Goal: Find specific page/section: Find specific page/section

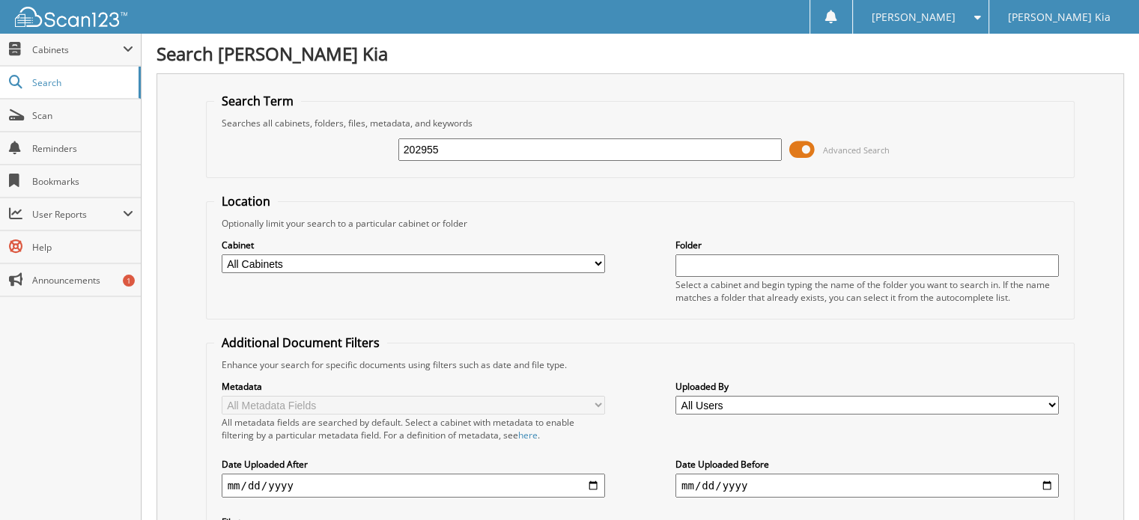
drag, startPoint x: 443, startPoint y: 144, endPoint x: 357, endPoint y: 140, distance: 86.2
click at [353, 144] on div "202955 Advanced Search" at bounding box center [640, 149] width 853 height 40
type input "202919"
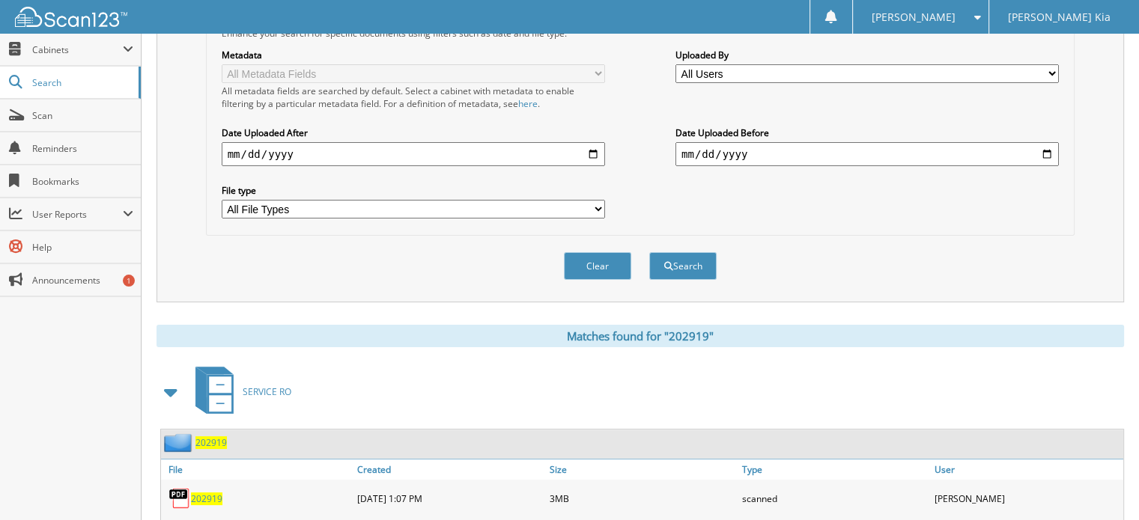
scroll to position [391, 0]
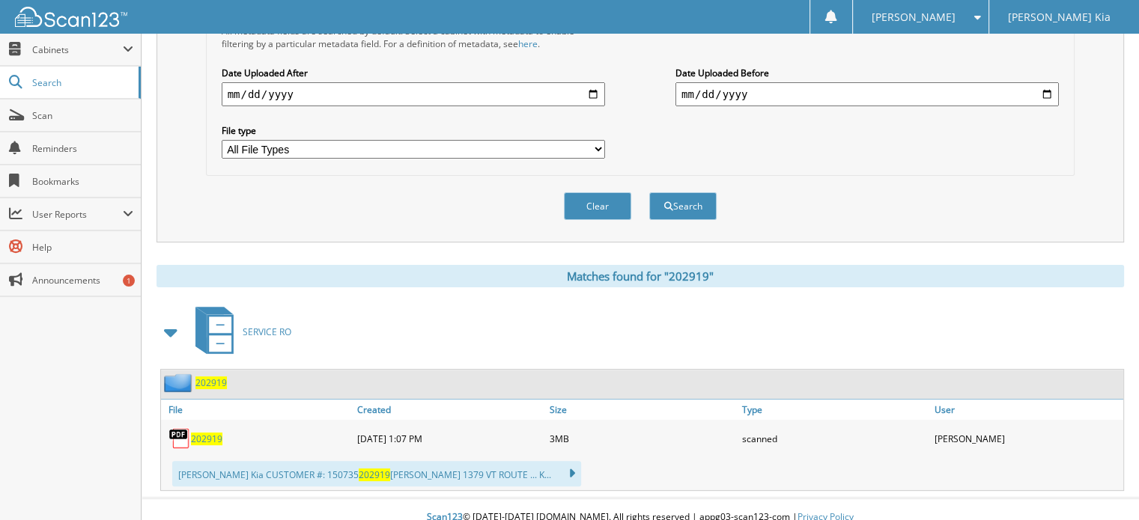
click at [198, 433] on span "202919" at bounding box center [206, 439] width 31 height 13
